Goal: Navigation & Orientation: Find specific page/section

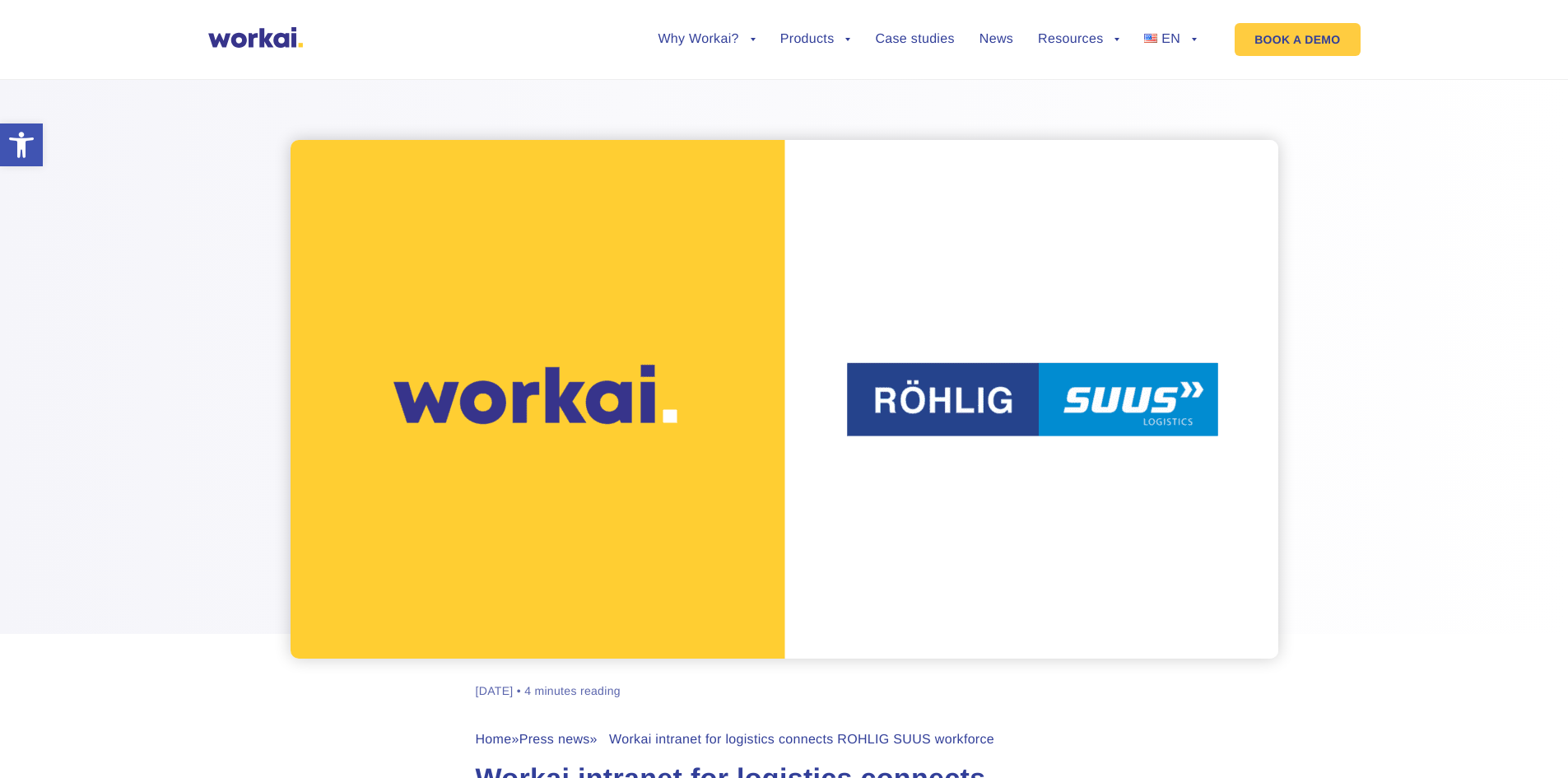
click at [1386, 137] on div at bounding box center [784, 358] width 1568 height 601
click at [1173, 86] on link "PL" at bounding box center [1162, 89] width 82 height 38
